Goal: Check status

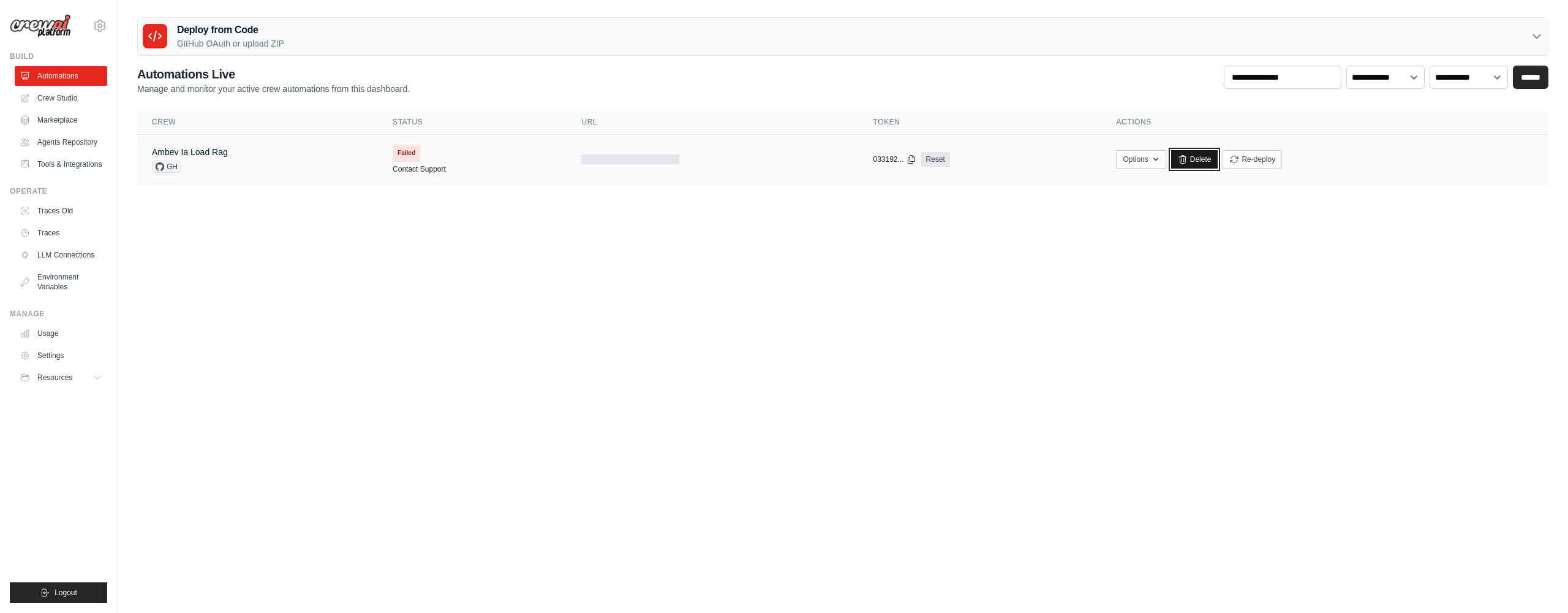
click at [1197, 158] on link "Delete" at bounding box center [1194, 159] width 47 height 18
click at [98, 21] on icon at bounding box center [99, 25] width 15 height 15
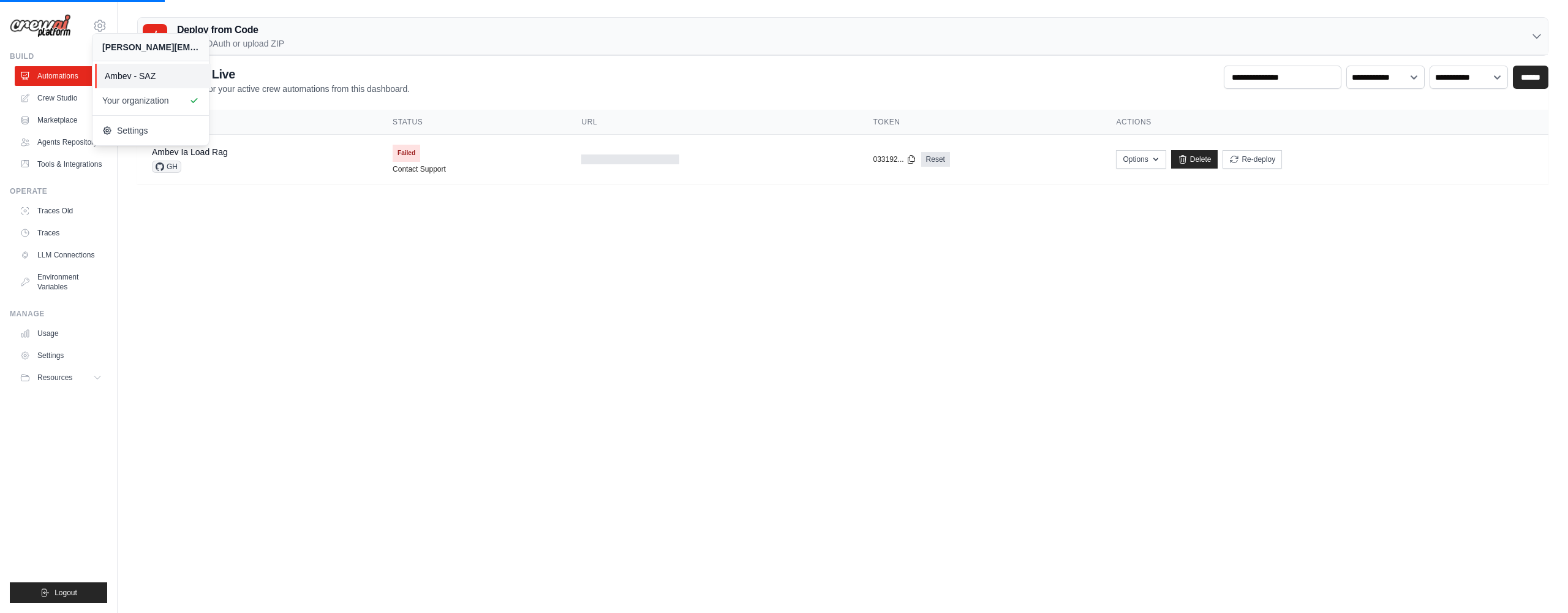
click at [156, 79] on span "Ambev - SAZ" at bounding box center [153, 76] width 97 height 12
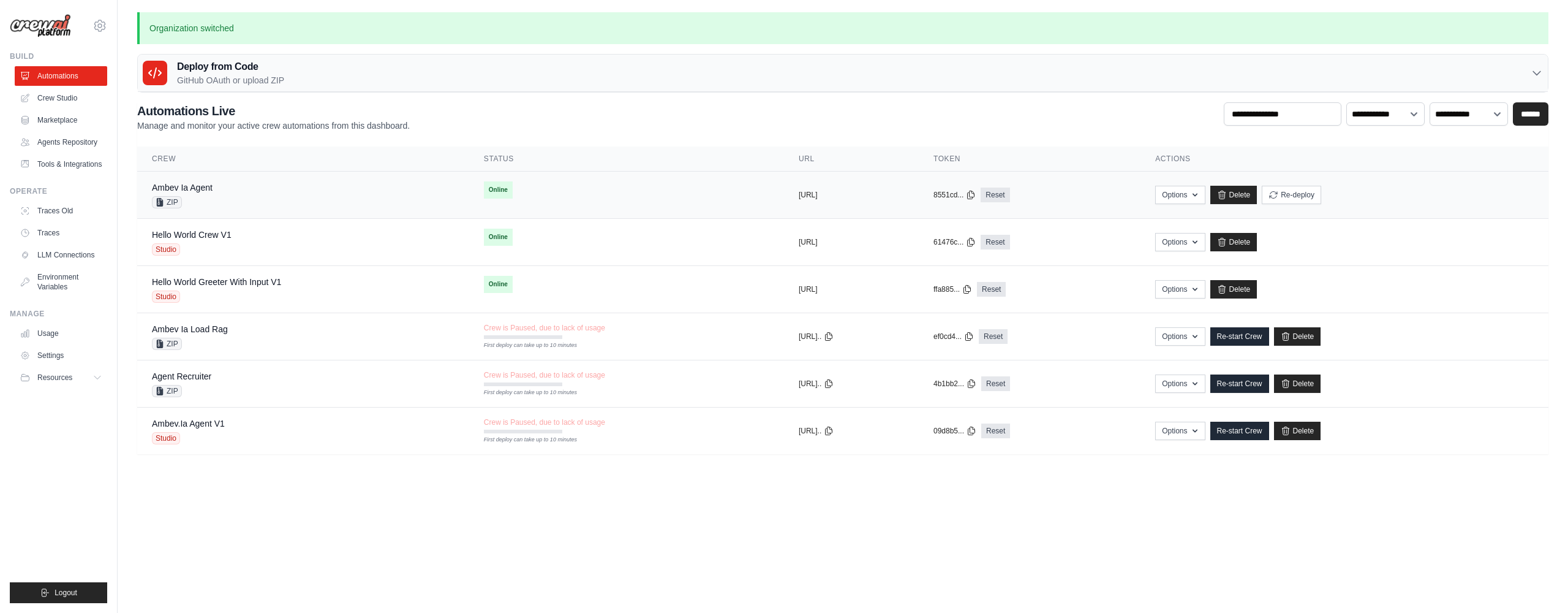
click at [234, 188] on div "Ambev Ia Agent ZIP" at bounding box center [304, 195] width 303 height 27
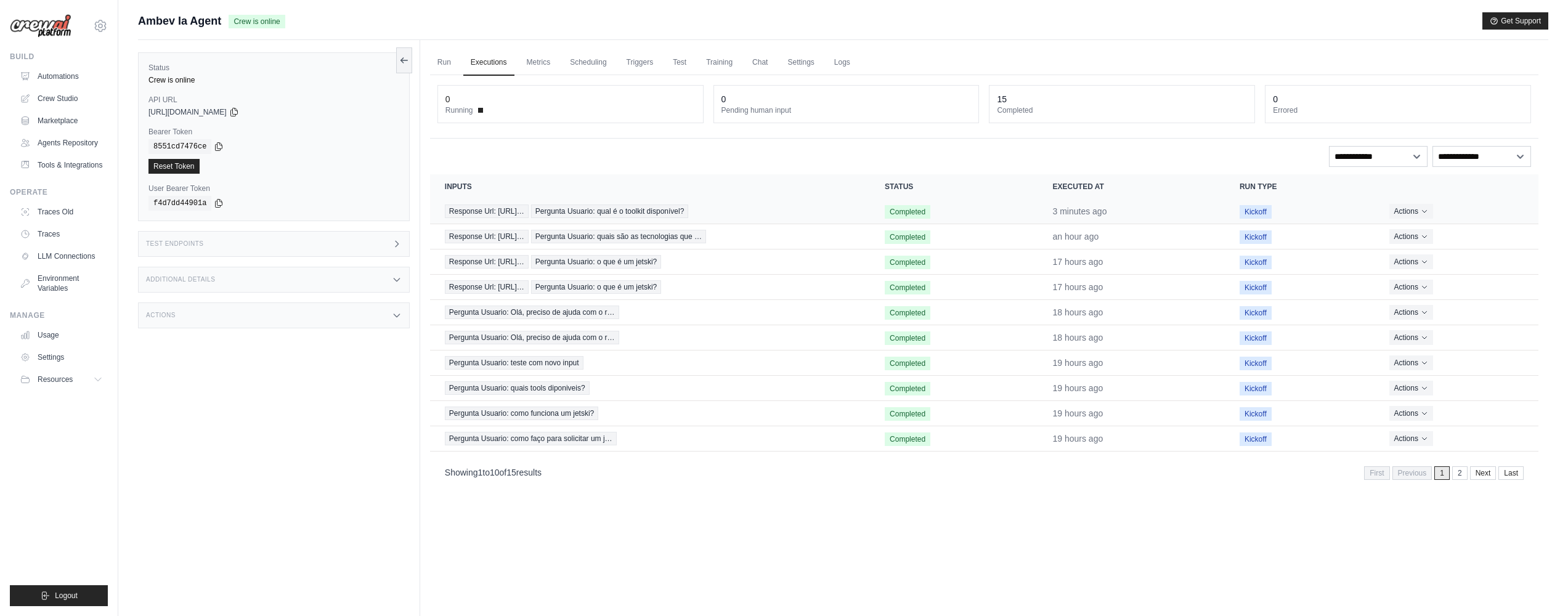
click at [687, 212] on span "Pergunta Usuario: qual é o toolkit disponível?" at bounding box center [609, 212] width 157 height 14
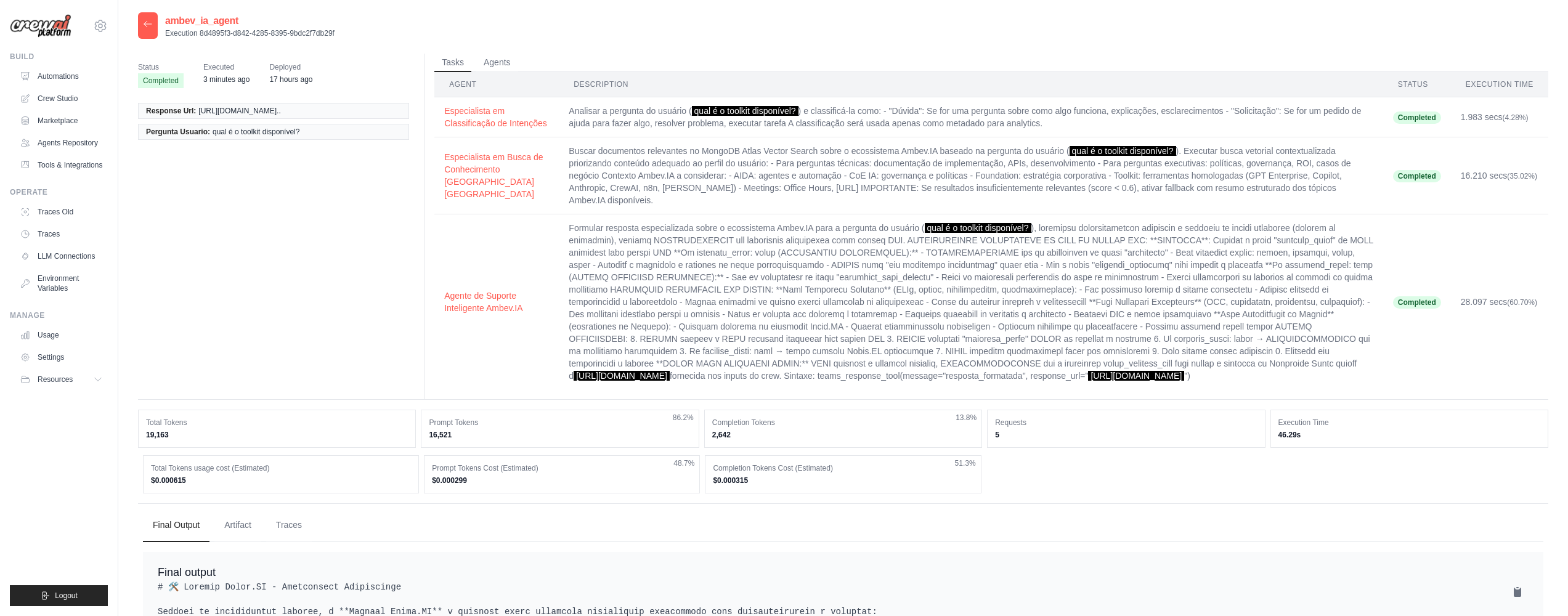
drag, startPoint x: 1323, startPoint y: 470, endPoint x: 1273, endPoint y: 456, distance: 51.9
click at [1273, 448] on div "Execution Time 46.29s" at bounding box center [1409, 428] width 278 height 38
click at [1249, 493] on div "Total Tokens usage cost (Estimated) $0.000615 Prompt Tokens Cost (Estimated) $0…" at bounding box center [843, 474] width 1400 height 38
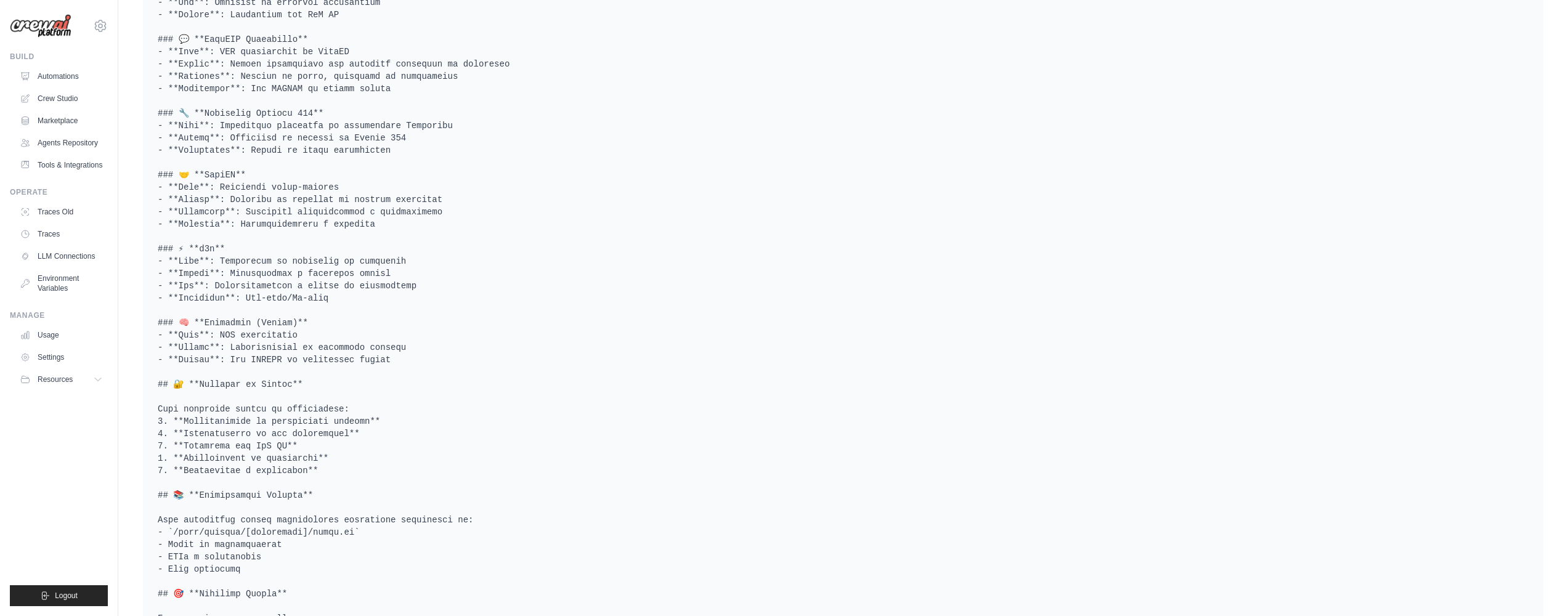
scroll to position [896, 0]
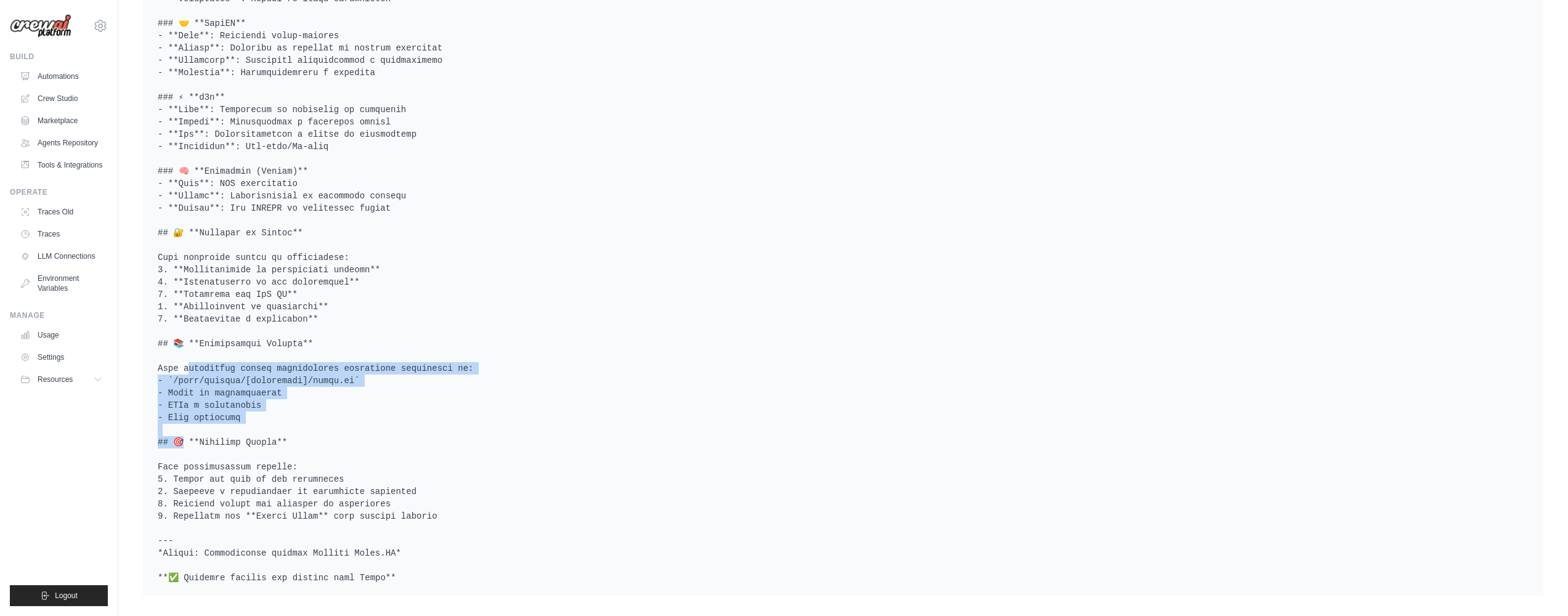
drag, startPoint x: 166, startPoint y: 357, endPoint x: 356, endPoint y: 404, distance: 195.7
click at [356, 404] on pre at bounding box center [843, 158] width 1371 height 849
